Goal: Communication & Community: Answer question/provide support

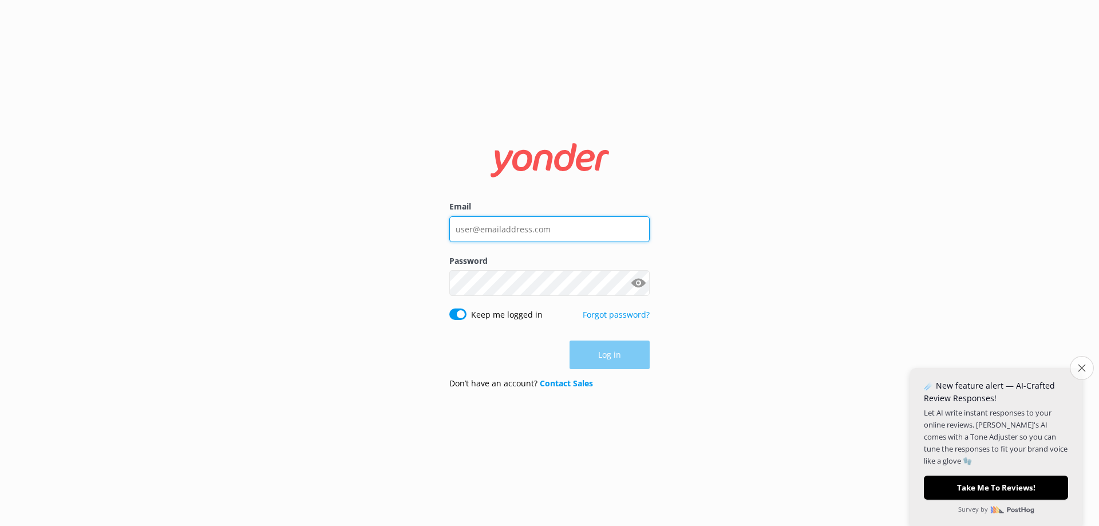
type input "[EMAIL_ADDRESS][DOMAIN_NAME]"
click at [1073, 371] on button "Close survey" at bounding box center [1081, 368] width 24 height 24
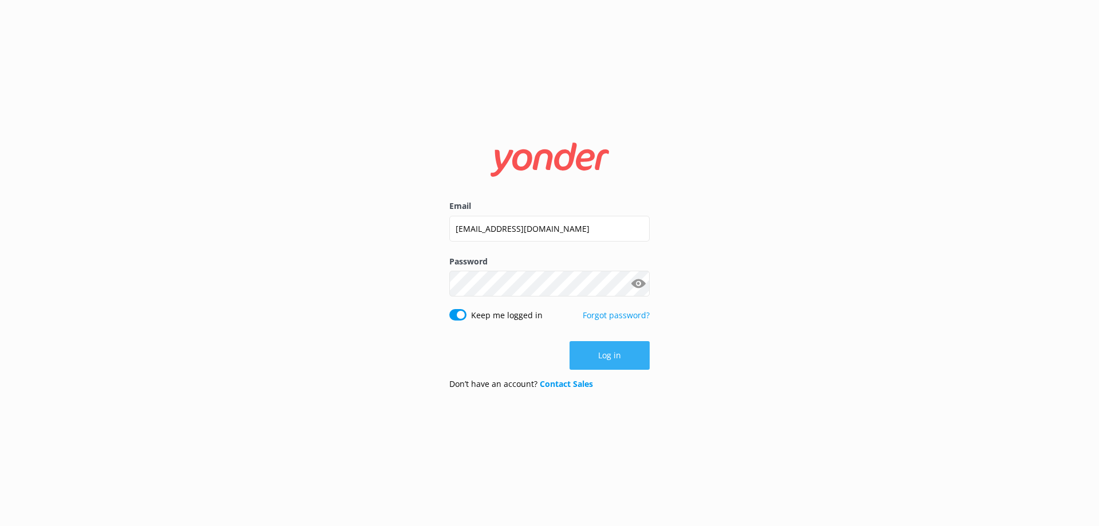
click at [613, 362] on button "Log in" at bounding box center [609, 355] width 80 height 29
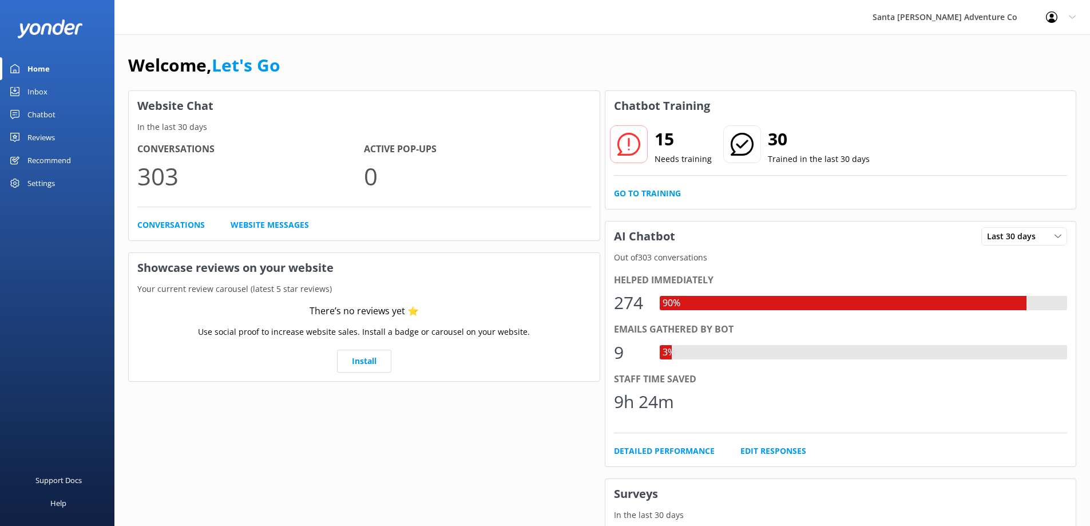
click at [38, 88] on div "Inbox" at bounding box center [37, 91] width 20 height 23
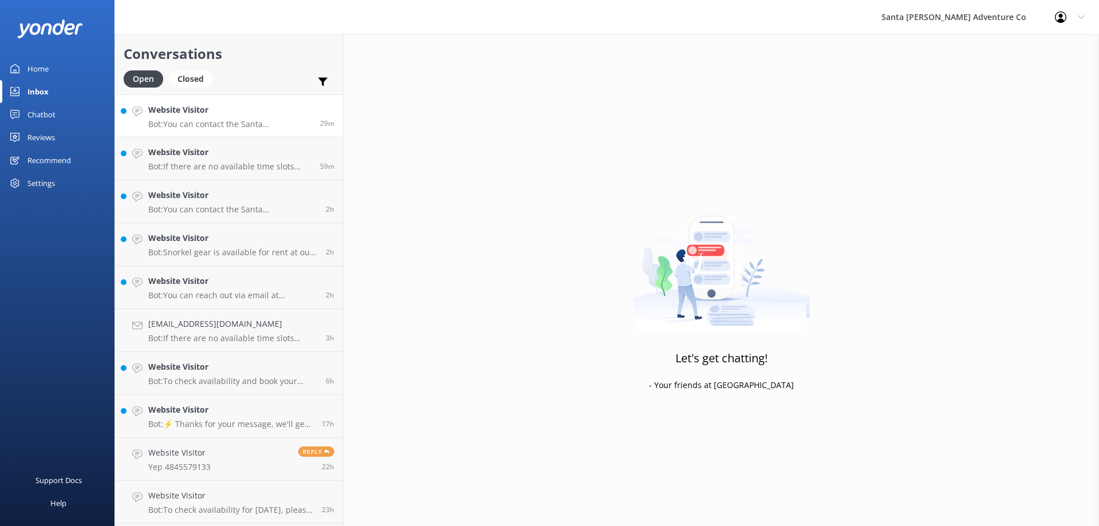
click at [190, 111] on h4 "Website Visitor" at bounding box center [229, 110] width 163 height 13
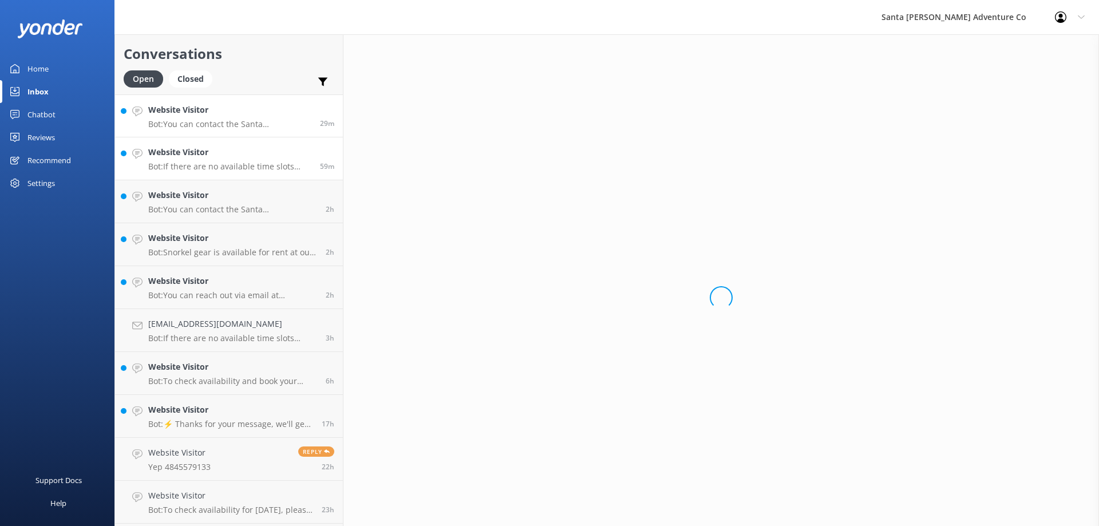
click at [194, 153] on h4 "Website Visitor" at bounding box center [229, 152] width 163 height 13
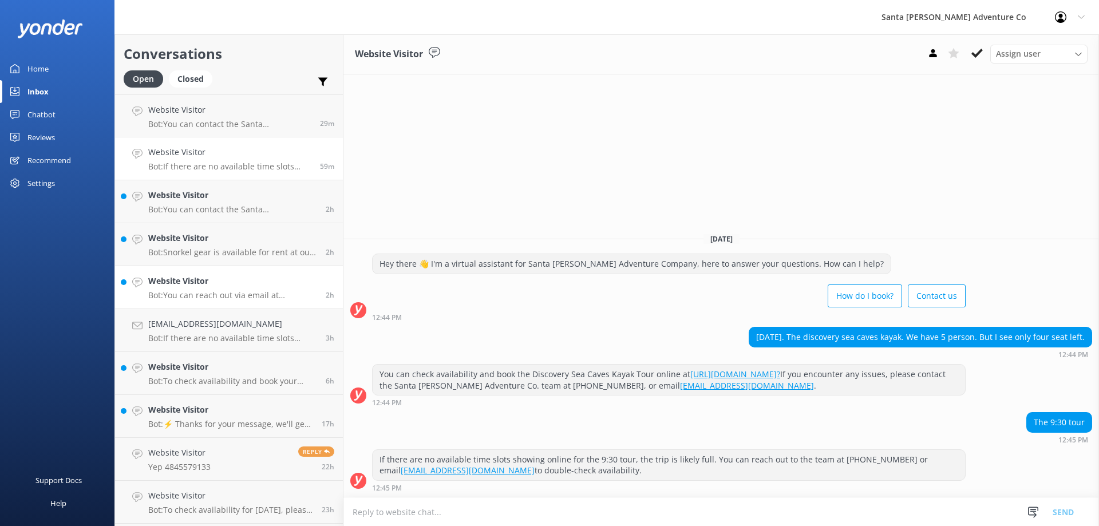
click at [194, 279] on h4 "Website Visitor" at bounding box center [232, 281] width 169 height 13
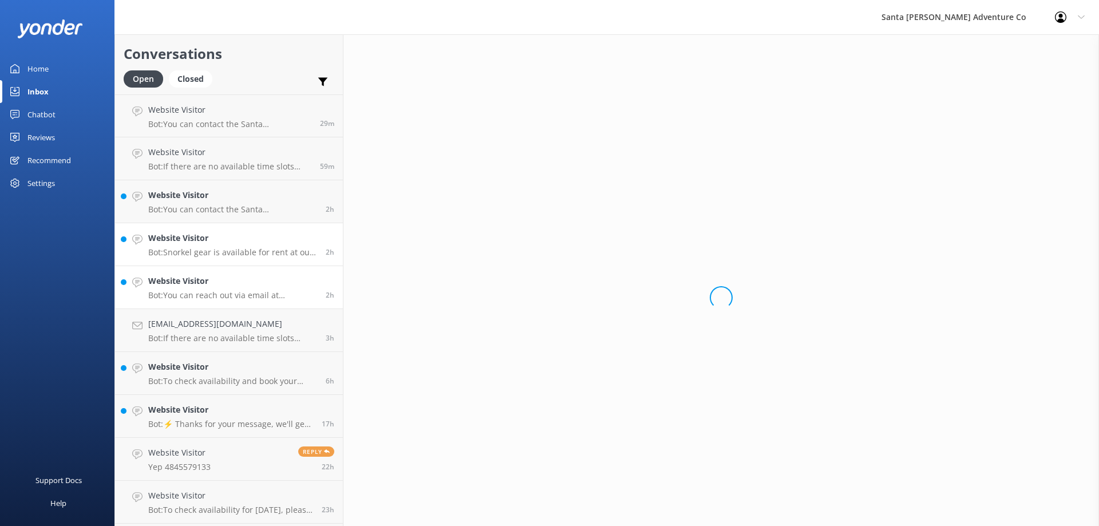
click at [200, 243] on h4 "Website Visitor" at bounding box center [232, 238] width 169 height 13
click at [192, 201] on h4 "Website Visitor" at bounding box center [232, 195] width 169 height 13
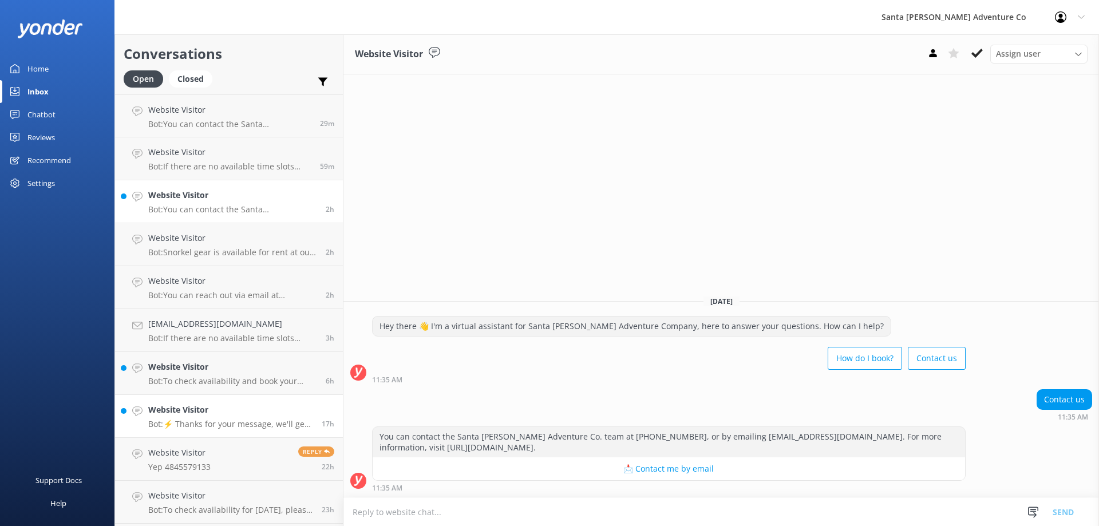
click at [202, 419] on p "Bot: ⚡ Thanks for your message, we'll get back to you as soon as we can. You're…" at bounding box center [230, 424] width 165 height 10
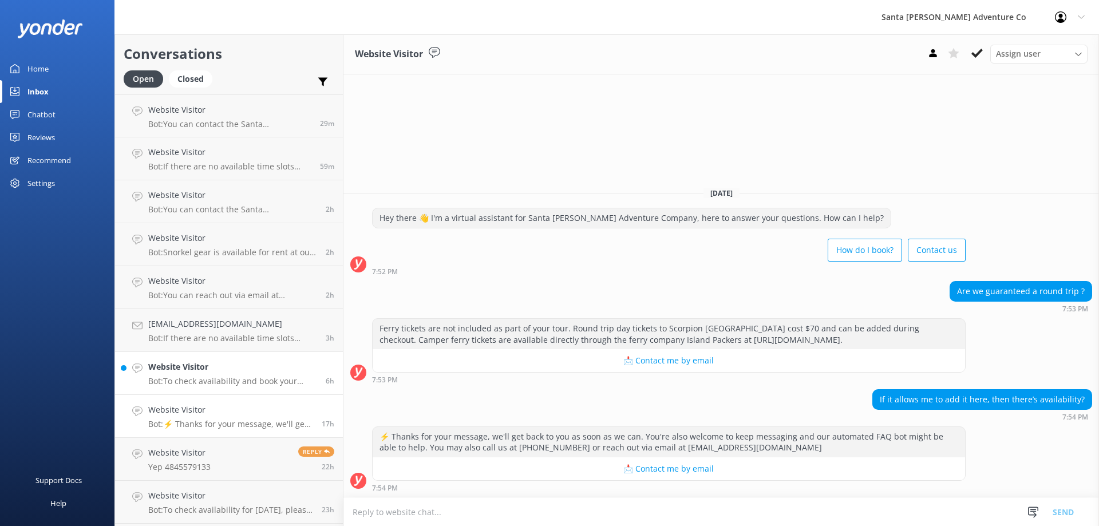
click at [209, 370] on h4 "Website Visitor" at bounding box center [232, 366] width 169 height 13
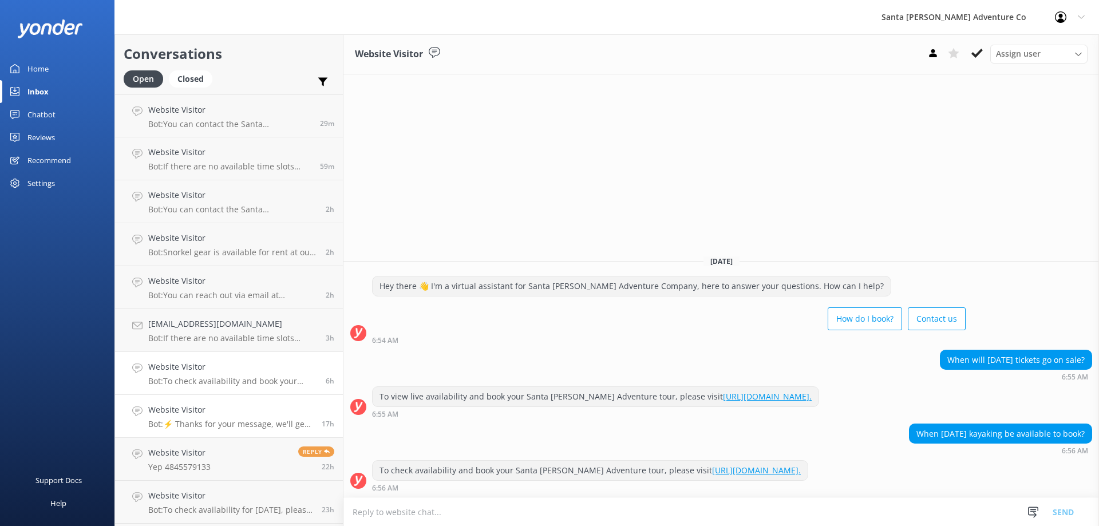
click at [197, 422] on p "Bot: ⚡ Thanks for your message, we'll get back to you as soon as we can. You're…" at bounding box center [230, 424] width 165 height 10
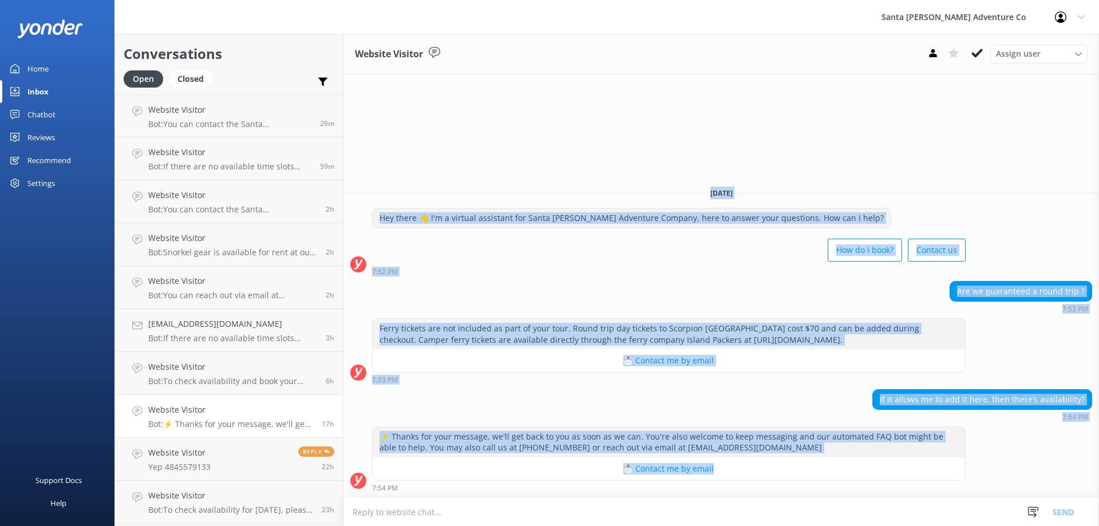
drag, startPoint x: 994, startPoint y: 467, endPoint x: 499, endPoint y: 198, distance: 563.6
click at [499, 198] on div "[DATE] Hey there 👋 I'm a virtual assistant for Santa [PERSON_NAME] Adventure Co…" at bounding box center [720, 337] width 755 height 319
click at [710, 331] on div "Ferry tickets are not included as part of your tour. Round trip day tickets to …" at bounding box center [668, 334] width 592 height 30
drag, startPoint x: 1003, startPoint y: 470, endPoint x: 477, endPoint y: 173, distance: 603.9
click at [477, 173] on div "Website Visitor Assign user Will [PERSON_NAME] [PERSON_NAME] Let's Go Gabe [DAT…" at bounding box center [720, 280] width 755 height 492
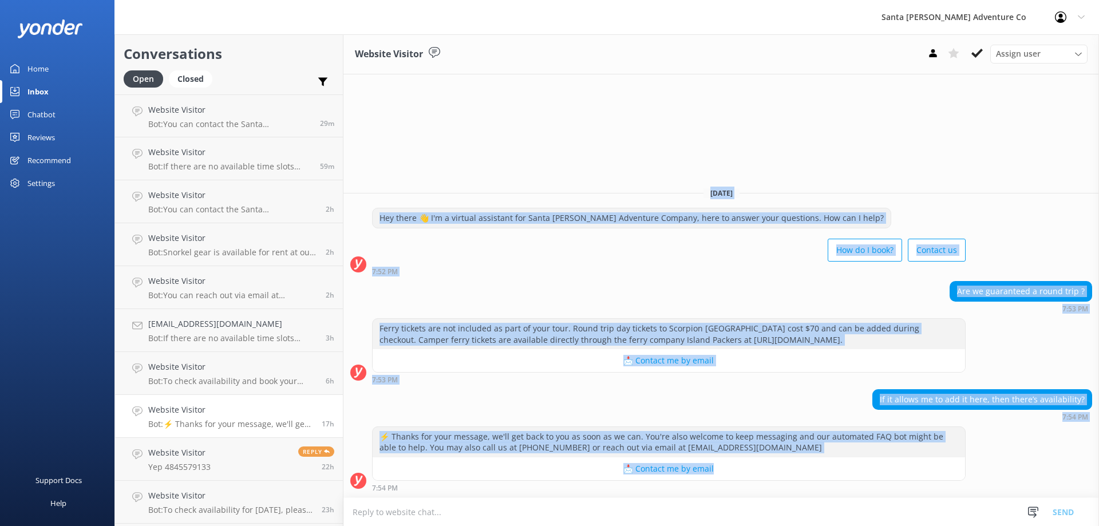
click at [551, 263] on div "How do I book? Contact us" at bounding box center [668, 251] width 593 height 32
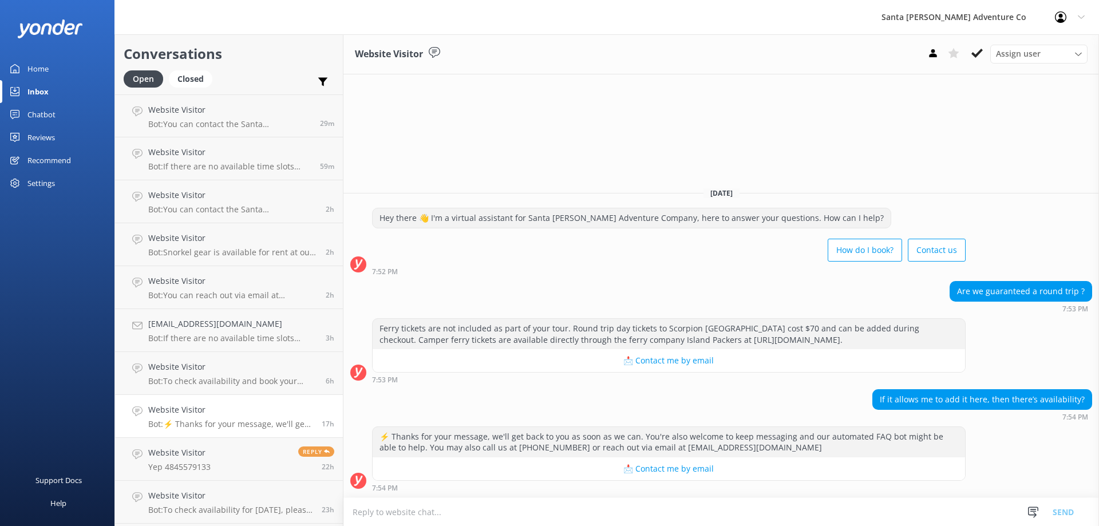
drag, startPoint x: 952, startPoint y: 462, endPoint x: 418, endPoint y: 168, distance: 609.7
click at [418, 168] on div "Website Visitor Assign user Will [PERSON_NAME] [PERSON_NAME] Let's Go Gabe [DAT…" at bounding box center [720, 280] width 755 height 492
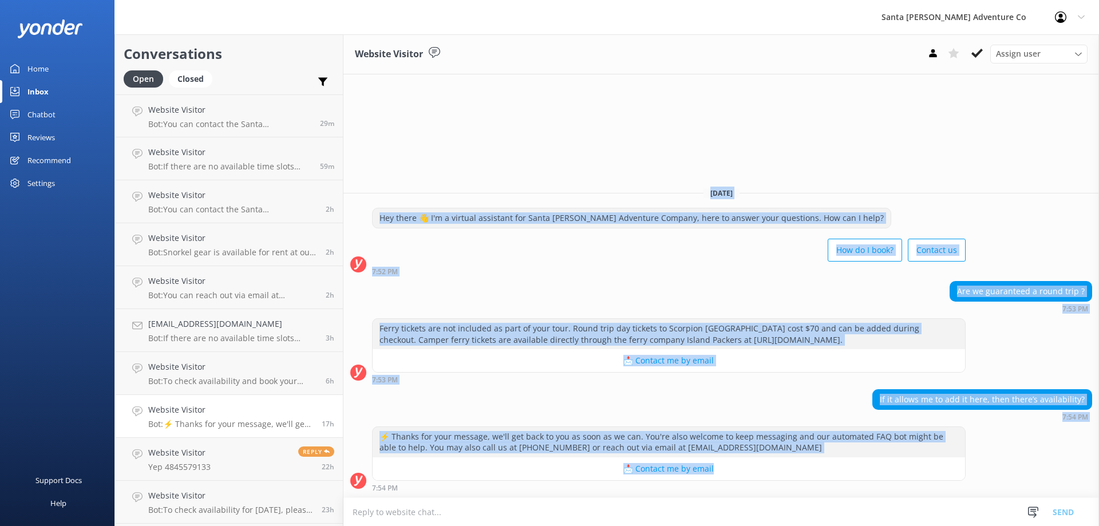
drag, startPoint x: 418, startPoint y: 168, endPoint x: 986, endPoint y: 474, distance: 645.6
click at [986, 474] on div "Website Visitor Assign user Will [PERSON_NAME] [PERSON_NAME] Let's Go Gabe [DAT…" at bounding box center [720, 280] width 755 height 492
click at [999, 454] on div "⚡ Thanks for your message, we'll get back to you as soon as we can. You're also…" at bounding box center [720, 458] width 755 height 65
drag, startPoint x: 980, startPoint y: 452, endPoint x: 415, endPoint y: 152, distance: 639.2
click at [415, 152] on div "Website Visitor Assign user Will [PERSON_NAME] [PERSON_NAME] Let's Go Gabe [DAT…" at bounding box center [720, 280] width 755 height 492
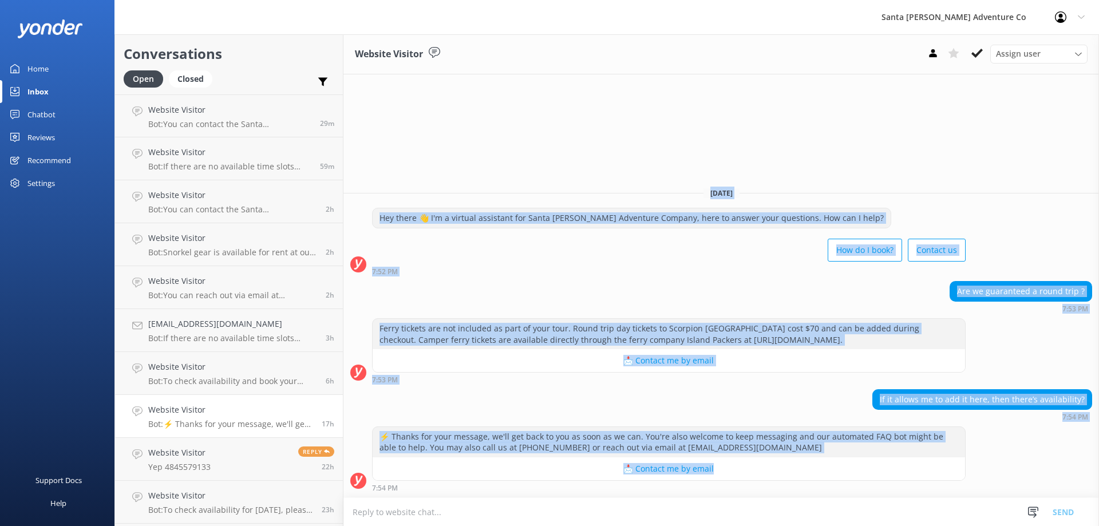
click at [415, 153] on div "Website Visitor Assign user Will [PERSON_NAME] [PERSON_NAME] Let's Go Gabe [DAT…" at bounding box center [720, 280] width 755 height 492
drag, startPoint x: 415, startPoint y: 153, endPoint x: 936, endPoint y: 522, distance: 639.0
click at [936, 522] on div "Website Visitor Assign user Will [PERSON_NAME] [PERSON_NAME] Let's Go Gabe [DAT…" at bounding box center [720, 280] width 755 height 492
click at [970, 455] on div "⚡ Thanks for your message, we'll get back to you as soon as we can. You're also…" at bounding box center [720, 458] width 755 height 65
click at [449, 147] on div "Website Visitor Assign user Will [PERSON_NAME] [PERSON_NAME] Let's Go Gabe [DAT…" at bounding box center [720, 280] width 755 height 492
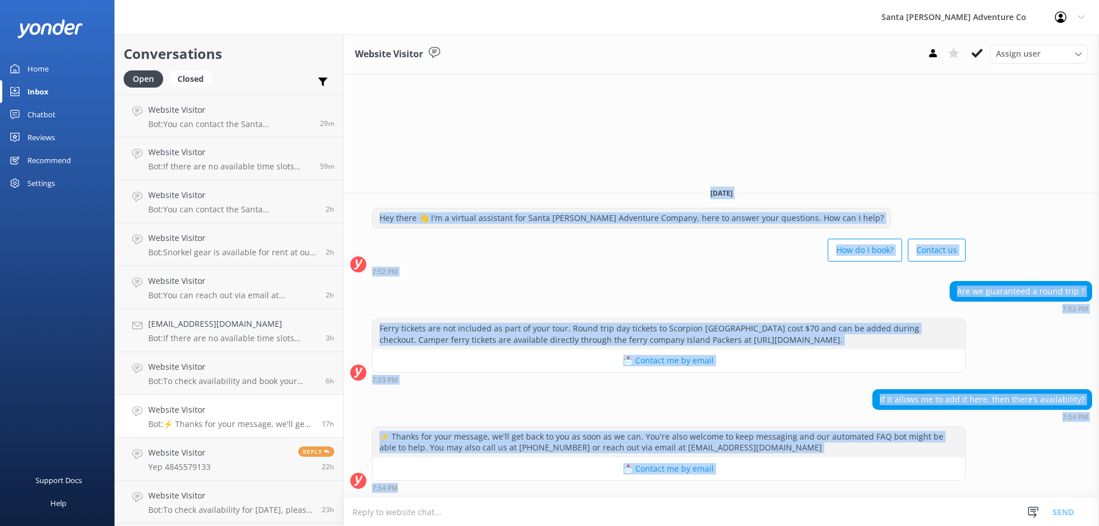
drag, startPoint x: 500, startPoint y: 202, endPoint x: 1075, endPoint y: 526, distance: 660.2
click at [1075, 525] on html "Santa [PERSON_NAME] Adventure Co Profile Settings Logout Home Inbox Chatbot Con…" at bounding box center [549, 263] width 1099 height 526
click at [1016, 452] on div "⚡ Thanks for your message, we'll get back to you as soon as we can. You're also…" at bounding box center [720, 458] width 755 height 65
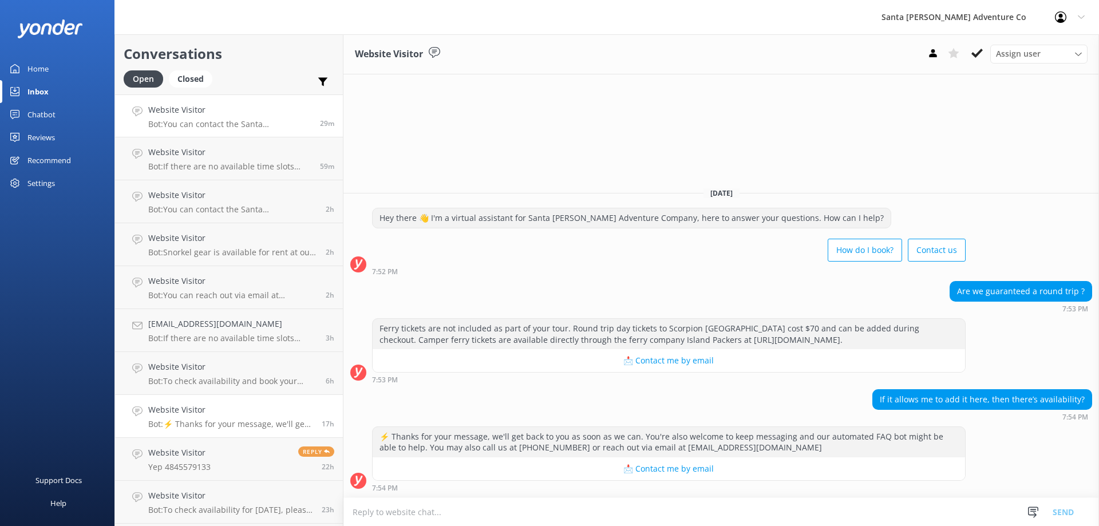
click at [168, 128] on p "Bot: You can contact the Santa [PERSON_NAME] Adventure Co. team at [PHONE_NUMBE…" at bounding box center [229, 124] width 163 height 10
